Goal: Obtain resource: Obtain resource

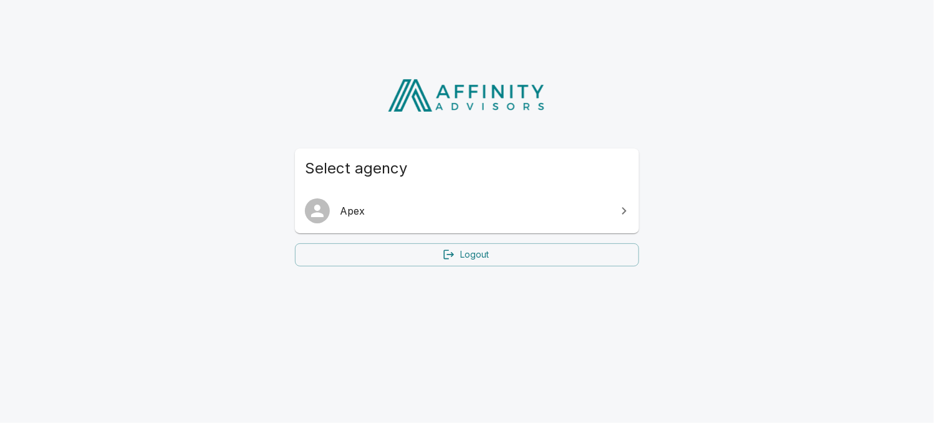
click at [517, 214] on span "Apex" at bounding box center [474, 210] width 269 height 15
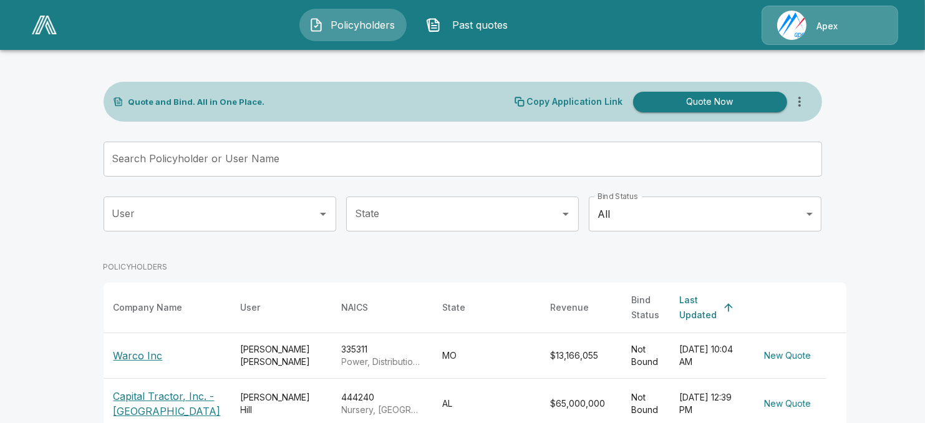
click at [231, 350] on td "[PERSON_NAME]" at bounding box center [281, 356] width 101 height 46
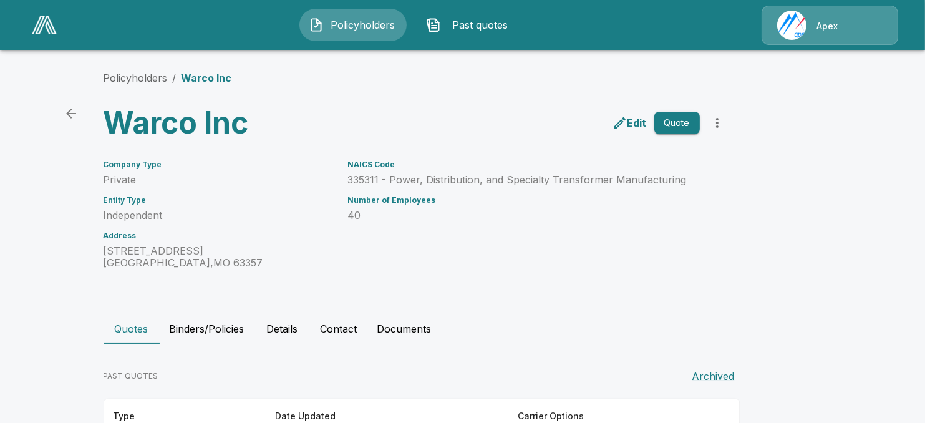
scroll to position [100, 0]
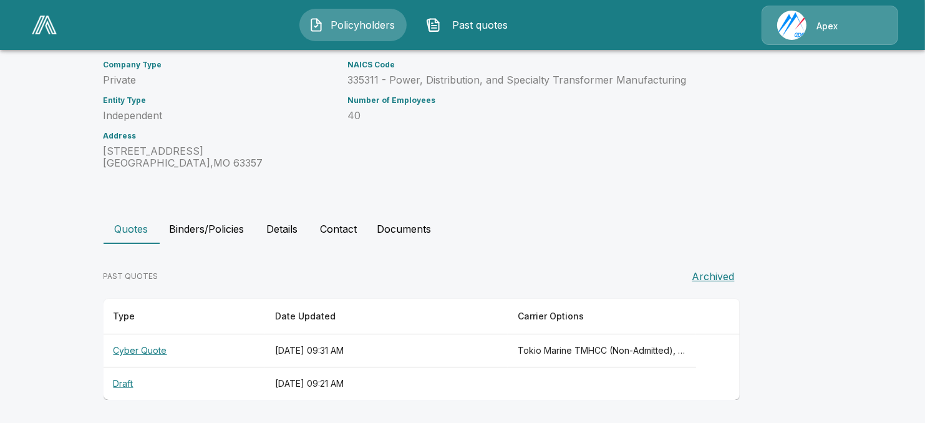
click at [200, 350] on th "Cyber Quote" at bounding box center [185, 350] width 162 height 33
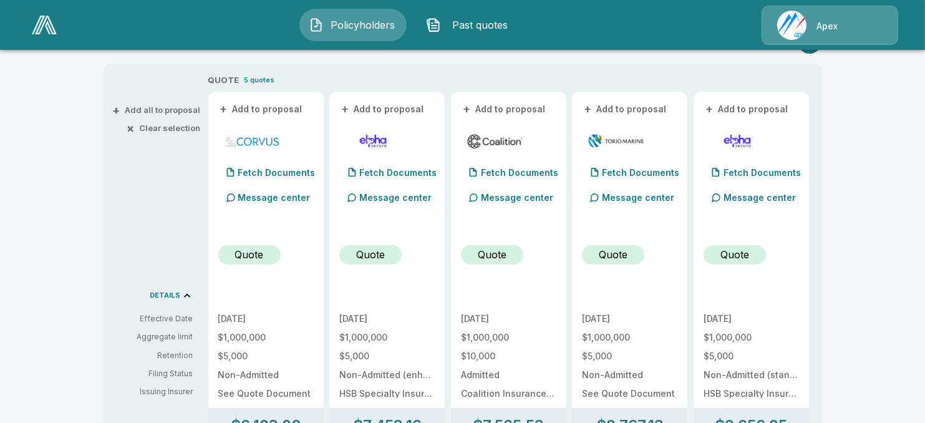
scroll to position [291, 0]
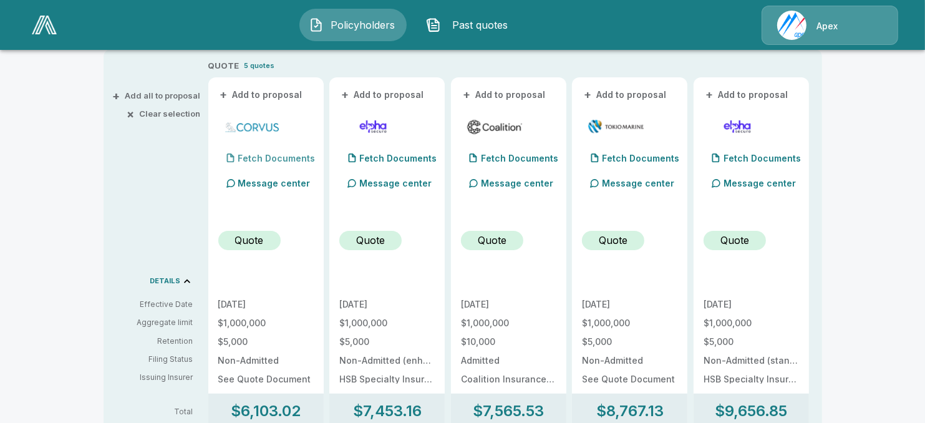
click at [251, 157] on p "Fetch Documents" at bounding box center [276, 158] width 77 height 9
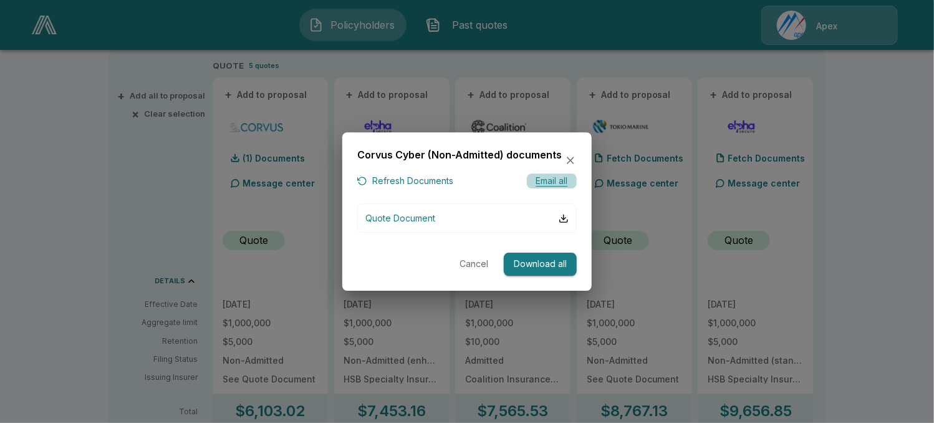
click at [557, 183] on button "Email all" at bounding box center [552, 181] width 50 height 16
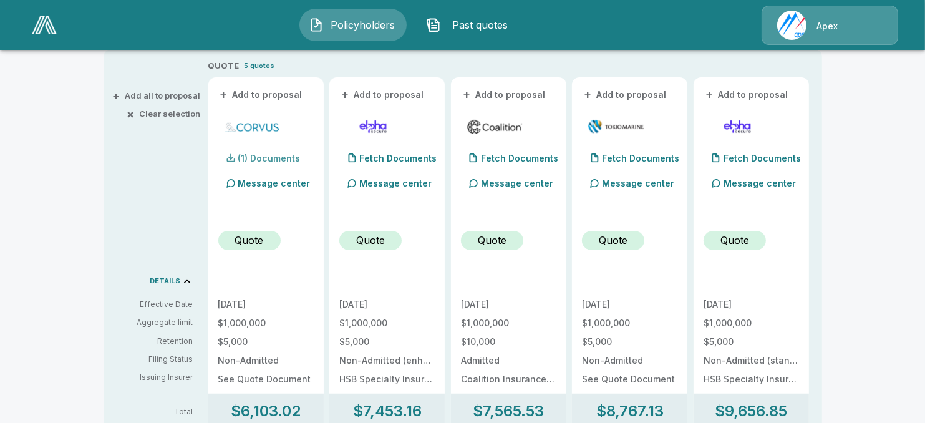
click at [278, 162] on p "(1) Documents" at bounding box center [269, 158] width 62 height 9
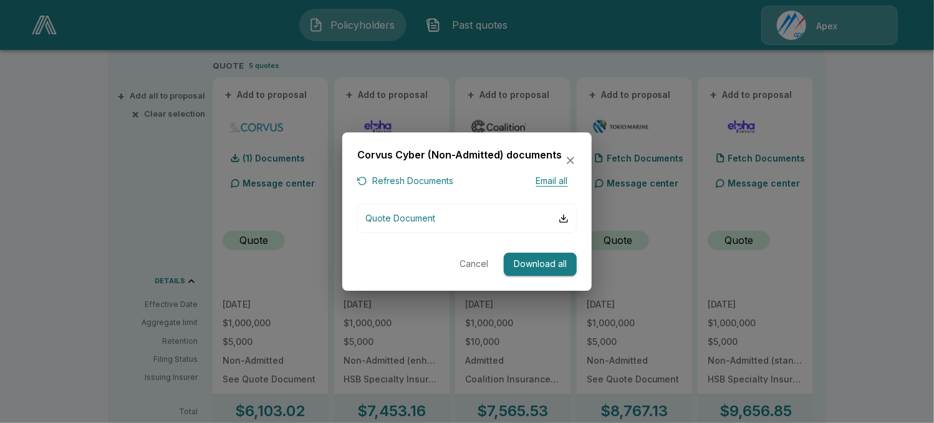
click at [571, 161] on icon "button" at bounding box center [570, 160] width 7 height 7
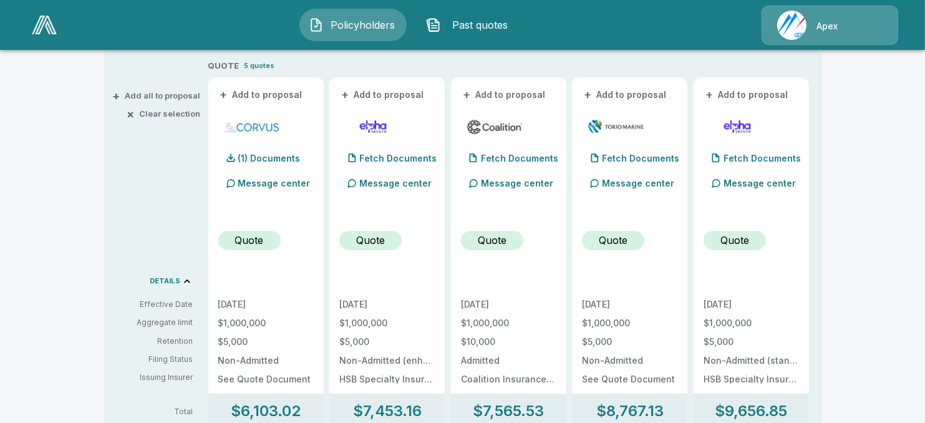
click at [370, 28] on span "Policyholders" at bounding box center [363, 24] width 69 height 15
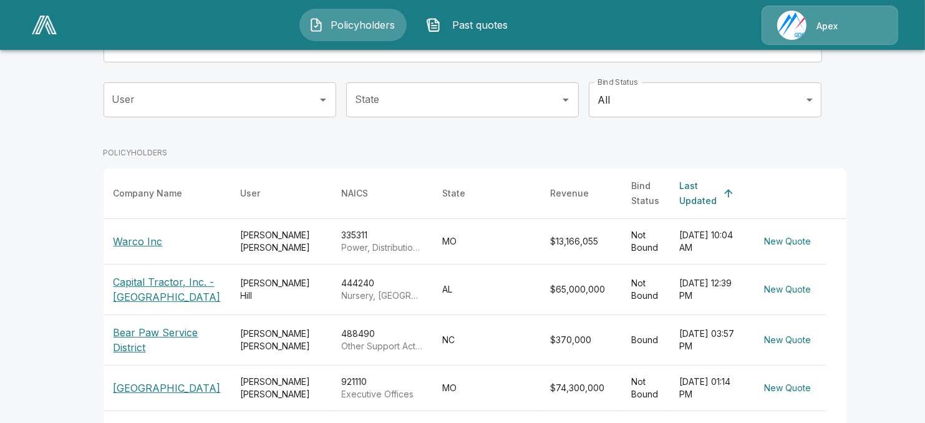
scroll to position [187, 0]
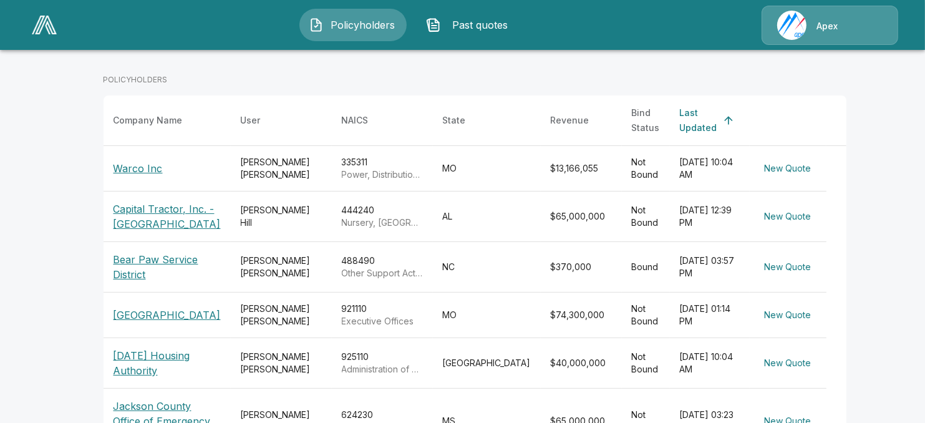
click at [181, 309] on p "[GEOGRAPHIC_DATA]" at bounding box center [167, 314] width 107 height 15
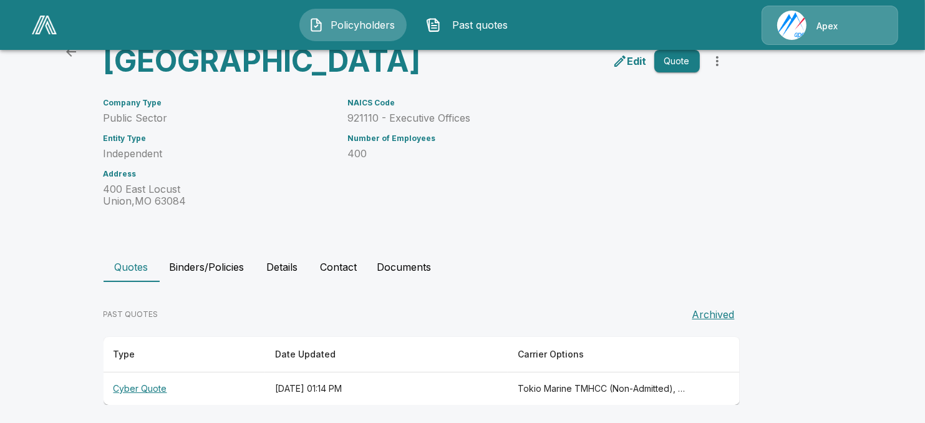
scroll to position [67, 0]
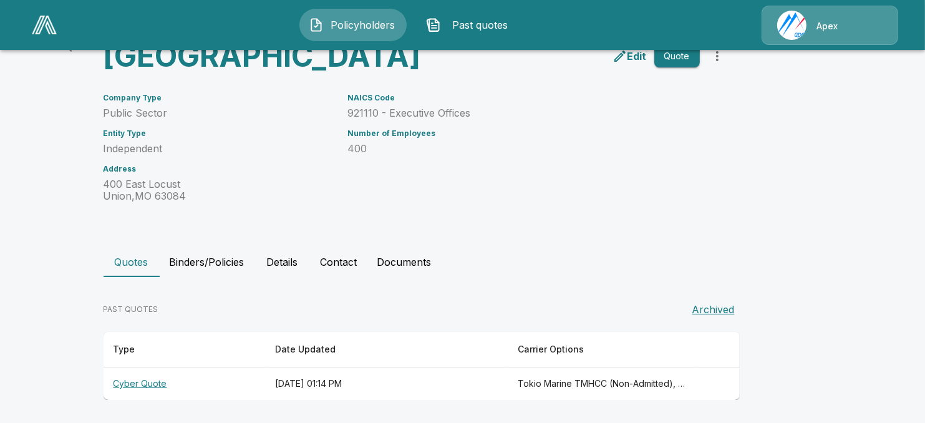
click at [152, 382] on th "Cyber Quote" at bounding box center [185, 383] width 162 height 33
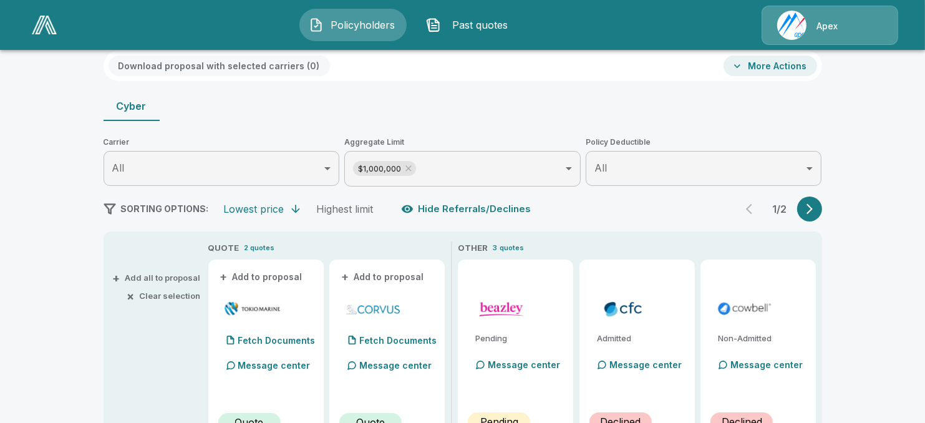
scroll to position [249, 0]
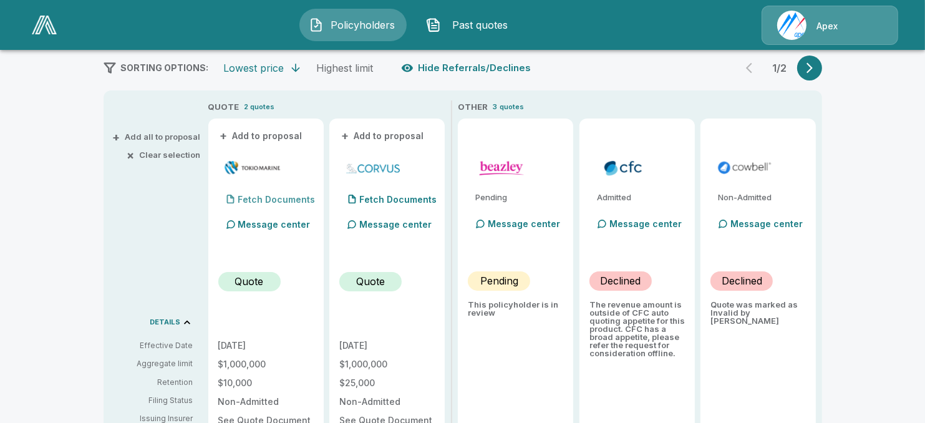
click at [274, 199] on p "Fetch Documents" at bounding box center [276, 199] width 77 height 9
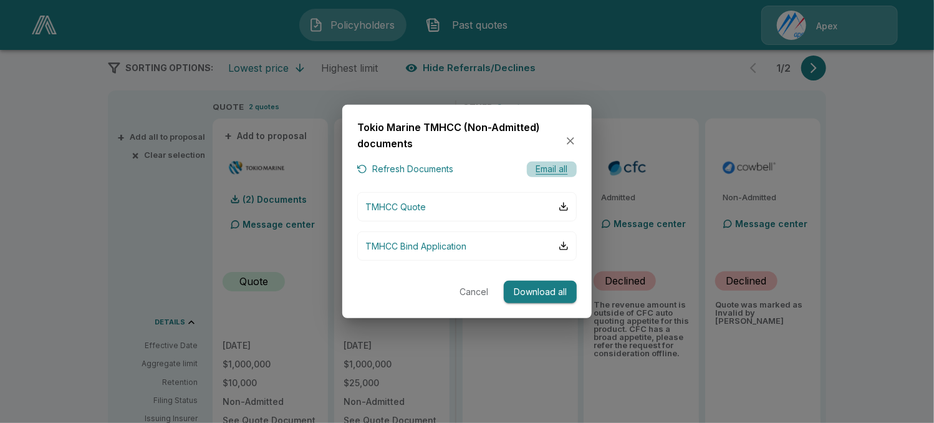
click at [552, 172] on button "Email all" at bounding box center [552, 170] width 50 height 16
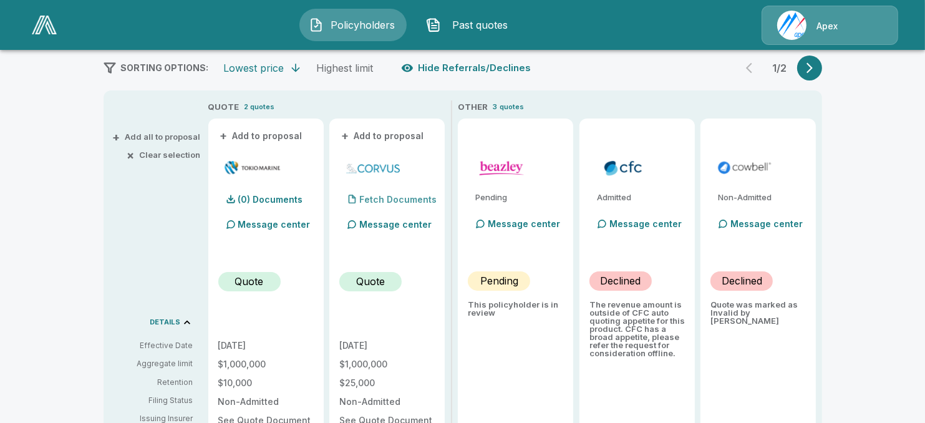
click at [397, 193] on div "Fetch Documents" at bounding box center [387, 199] width 97 height 25
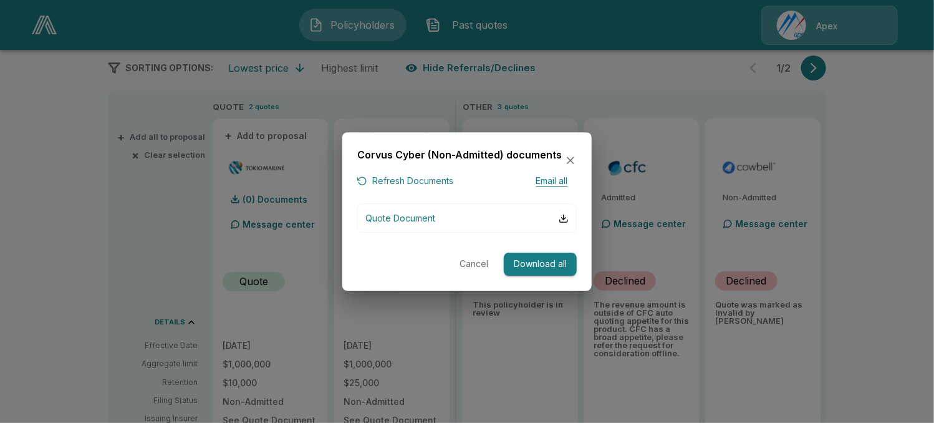
click at [554, 185] on button "Email all" at bounding box center [552, 181] width 50 height 16
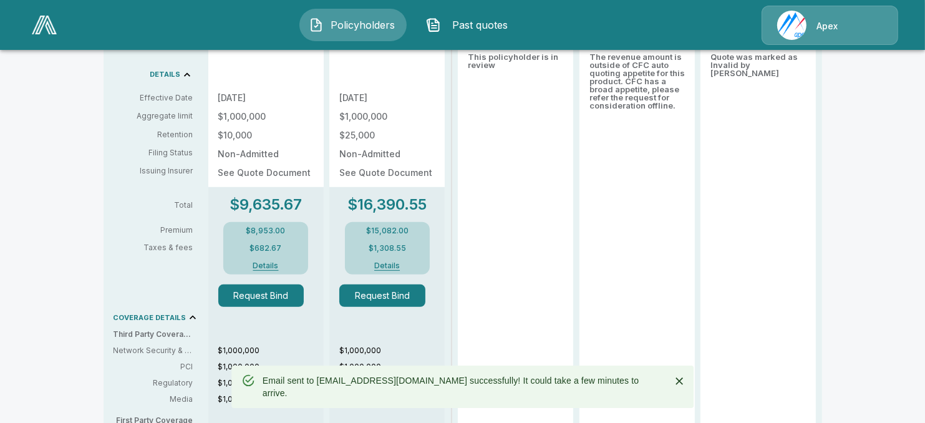
scroll to position [478, 0]
